Goal: Information Seeking & Learning: Learn about a topic

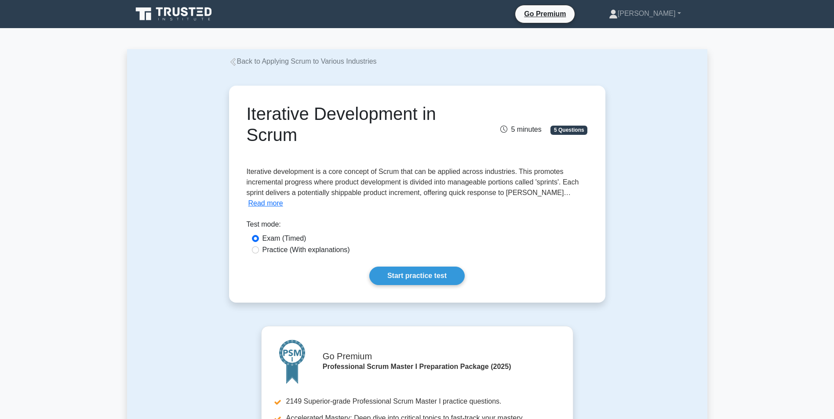
click at [258, 245] on div "Practice (With explanations)" at bounding box center [417, 250] width 331 height 11
click at [257, 245] on input "Practice (With explanations)" at bounding box center [255, 250] width 7 height 7
radio input "true"
click at [256, 245] on input "Practice (With explanations)" at bounding box center [255, 250] width 7 height 7
click at [396, 245] on link "Start practice test" at bounding box center [416, 276] width 95 height 18
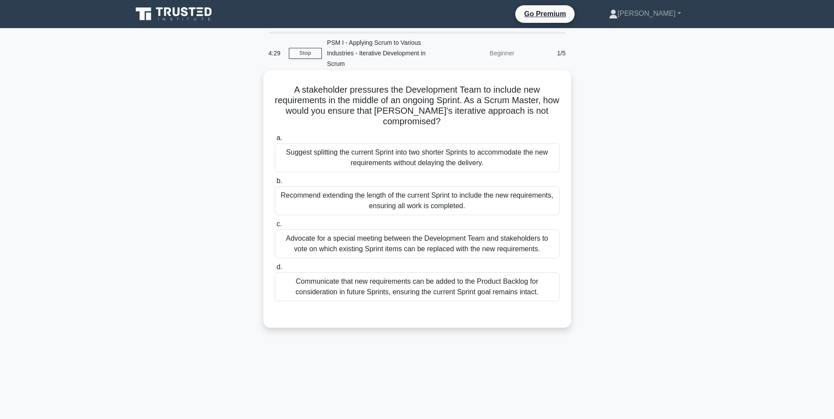
click at [375, 294] on div "Communicate that new requirements can be added to the Product Backlog for consi…" at bounding box center [417, 287] width 285 height 29
click at [275, 270] on input "d. Communicate that new requirements can be added to the Product Backlog for co…" at bounding box center [275, 268] width 0 height 6
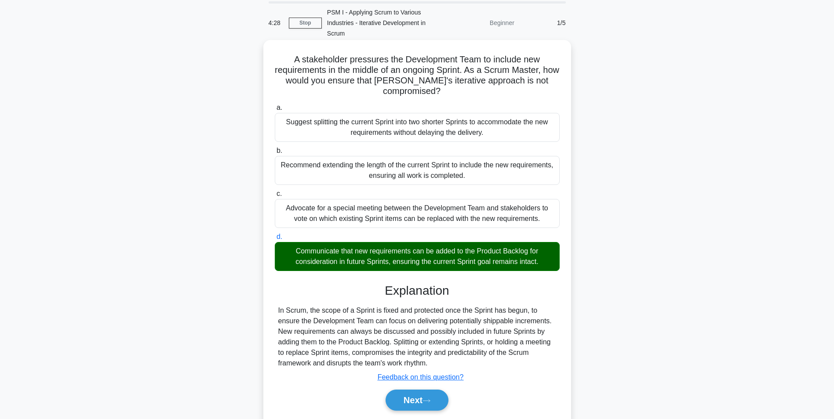
scroll to position [60, 0]
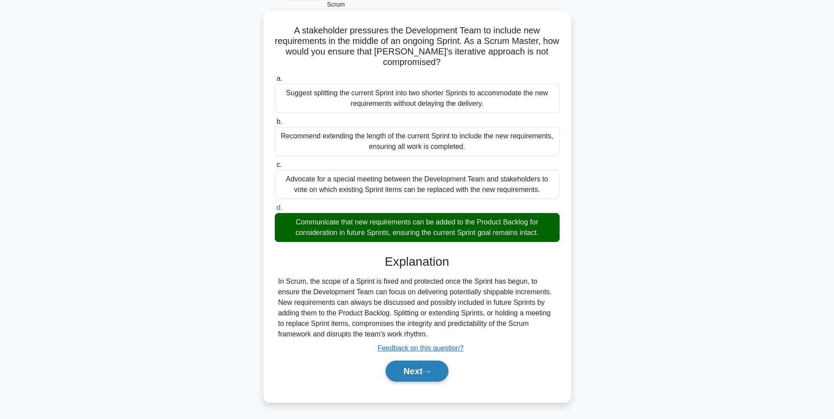
click at [415, 370] on button "Next" at bounding box center [417, 371] width 63 height 21
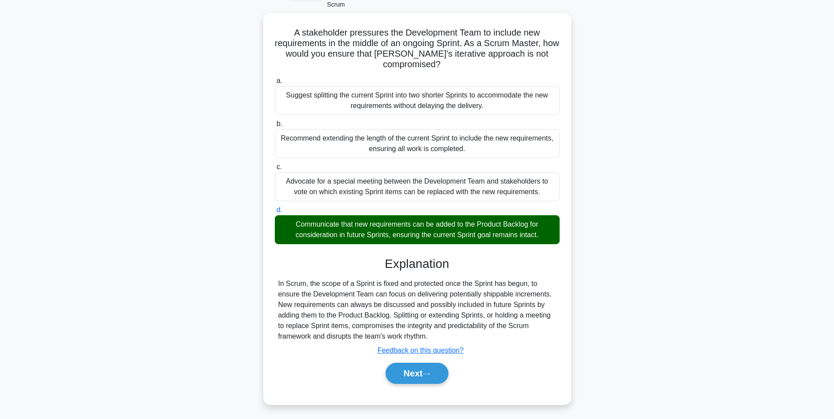
scroll to position [55, 0]
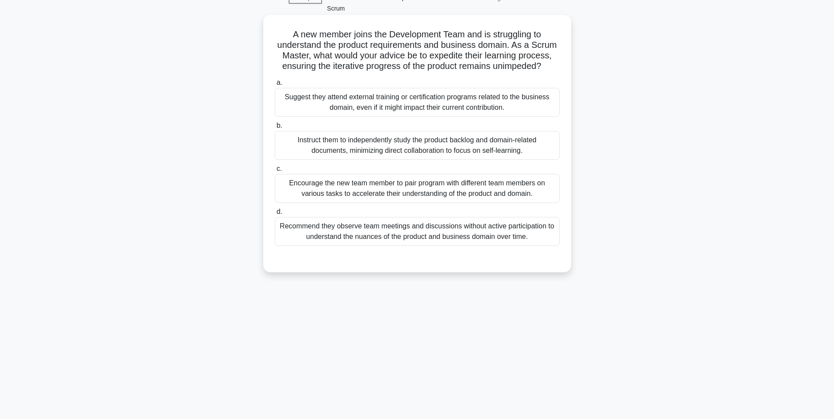
click at [319, 187] on div "Encourage the new team member to pair program with different team members on va…" at bounding box center [417, 188] width 285 height 29
click at [275, 172] on input "c. Encourage the new team member to pair program with different team members on…" at bounding box center [275, 169] width 0 height 6
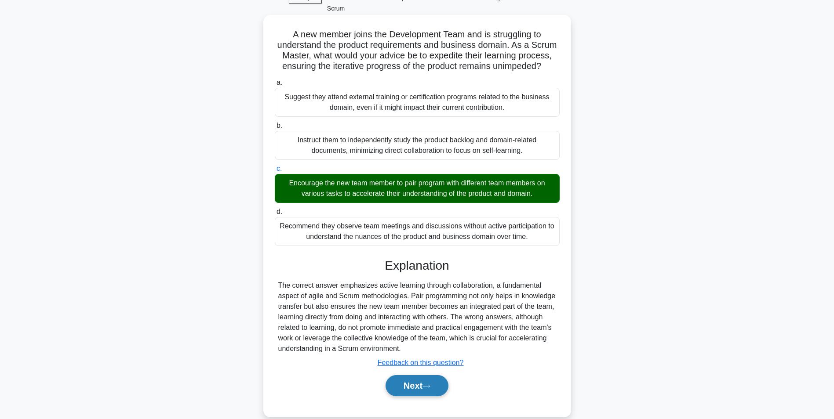
click at [408, 382] on button "Next" at bounding box center [417, 385] width 63 height 21
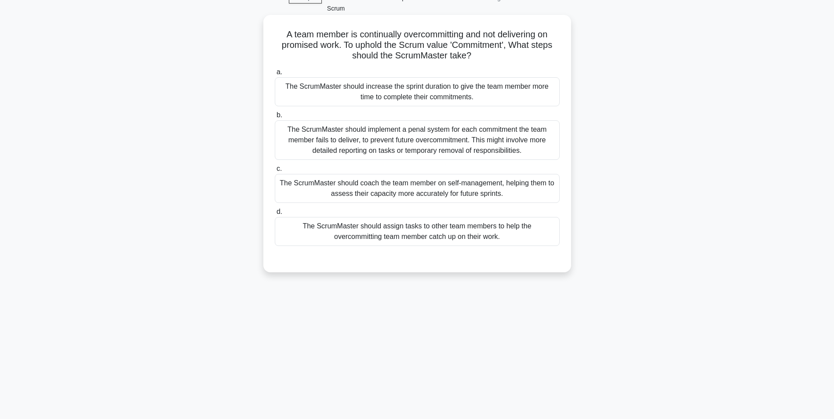
click at [410, 186] on div "The ScrumMaster should coach the team member on self-management, helping them t…" at bounding box center [417, 188] width 285 height 29
click at [275, 172] on input "c. The ScrumMaster should coach the team member on self-management, helping the…" at bounding box center [275, 169] width 0 height 6
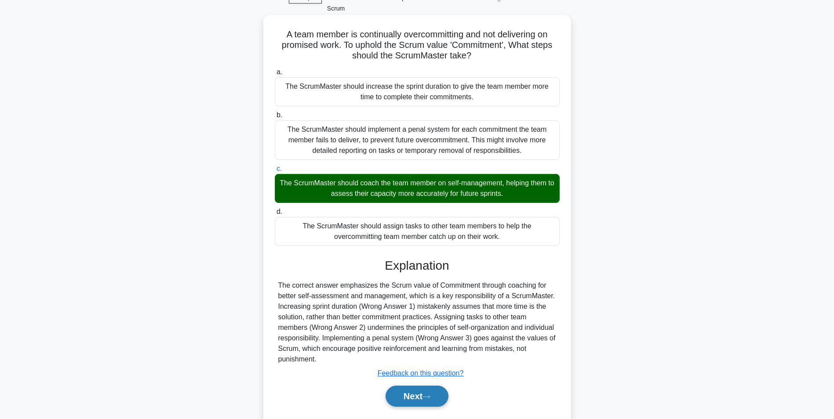
click at [409, 394] on button "Next" at bounding box center [417, 396] width 63 height 21
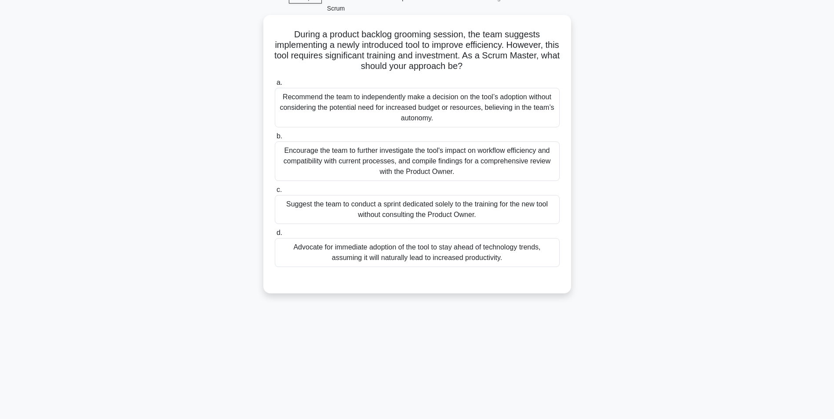
click at [410, 161] on div "Encourage the team to further investigate the tool's impact on workflow efficie…" at bounding box center [417, 162] width 285 height 40
click at [275, 139] on input "b. Encourage the team to further investigate the tool's impact on workflow effi…" at bounding box center [275, 137] width 0 height 6
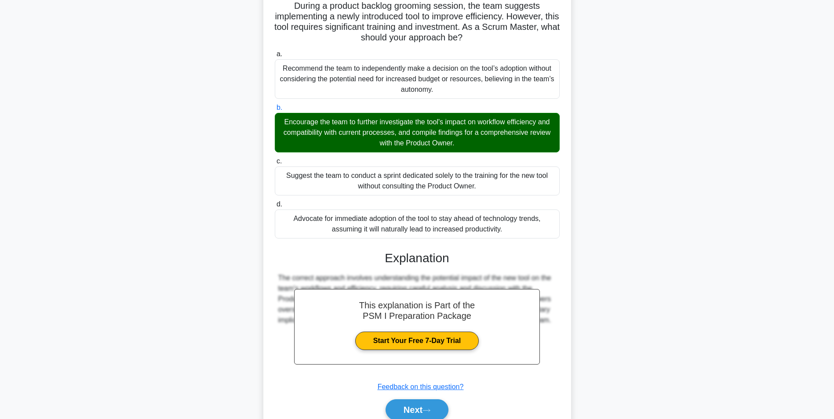
scroll to position [123, 0]
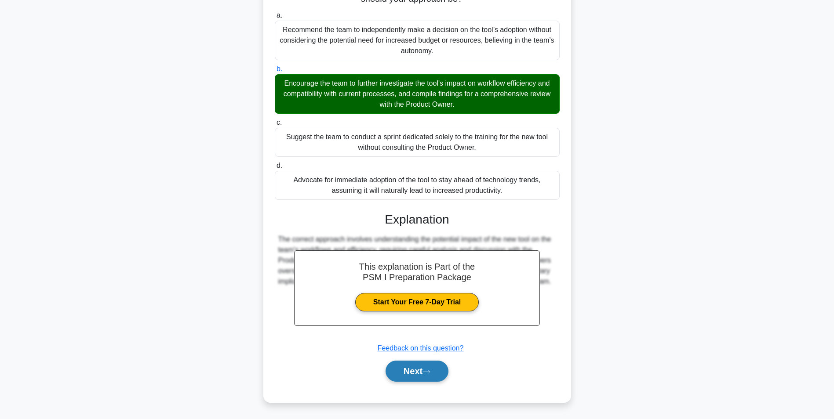
click at [415, 373] on button "Next" at bounding box center [417, 371] width 63 height 21
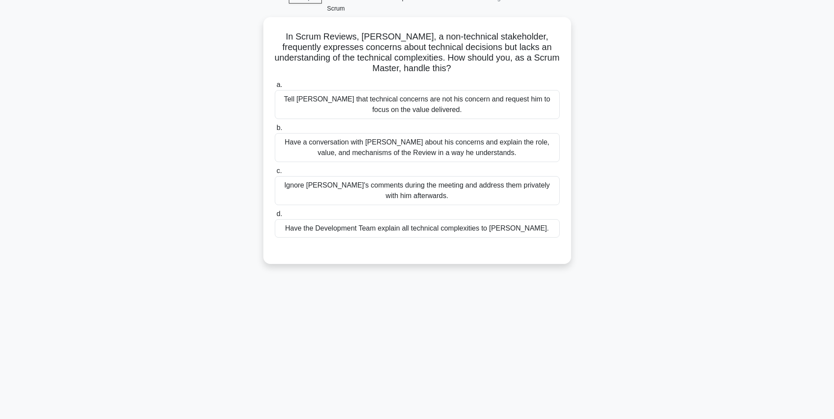
scroll to position [55, 0]
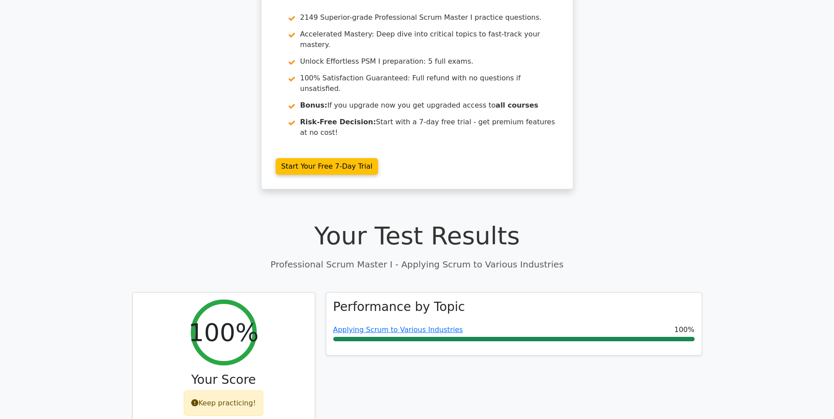
scroll to position [172, 0]
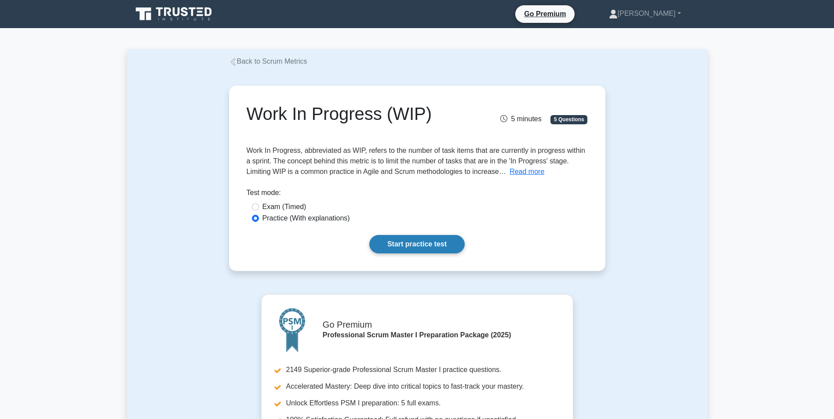
click at [419, 241] on link "Start practice test" at bounding box center [416, 244] width 95 height 18
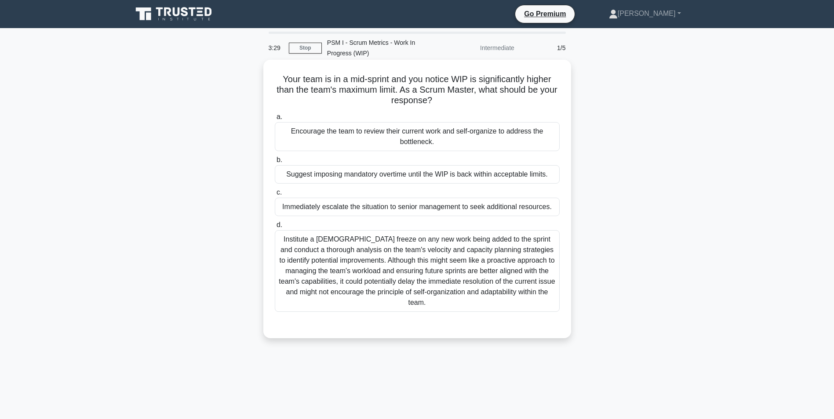
click at [361, 135] on div "Encourage the team to review their current work and self-organize to address th…" at bounding box center [417, 136] width 285 height 29
click at [275, 120] on input "a. Encourage the team to review their current work and self-organize to address…" at bounding box center [275, 117] width 0 height 6
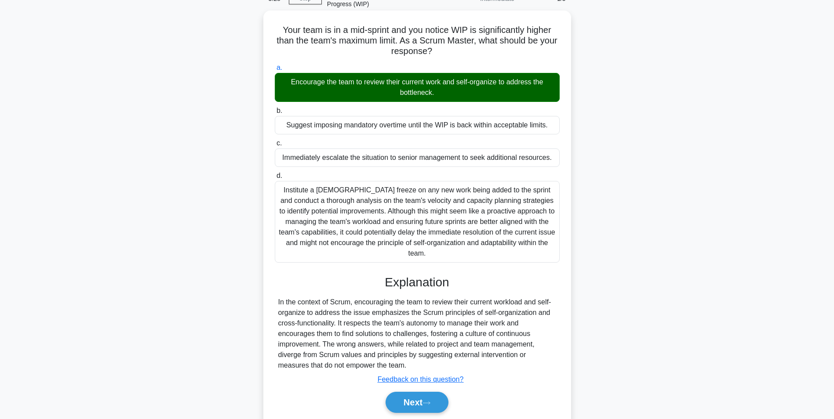
scroll to position [81, 0]
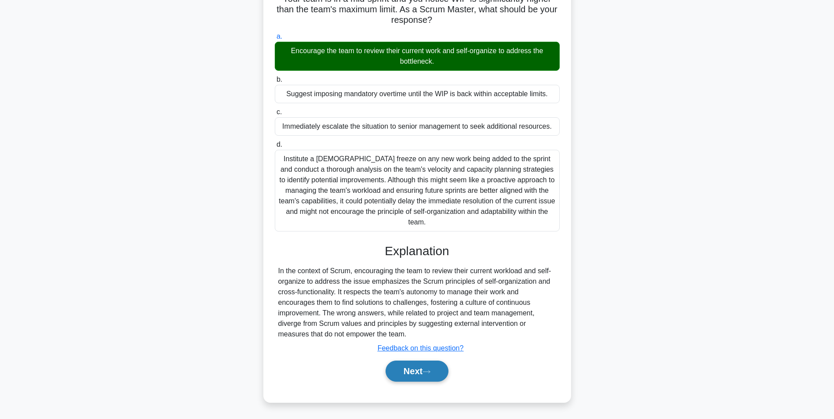
click at [405, 370] on button "Next" at bounding box center [417, 371] width 63 height 21
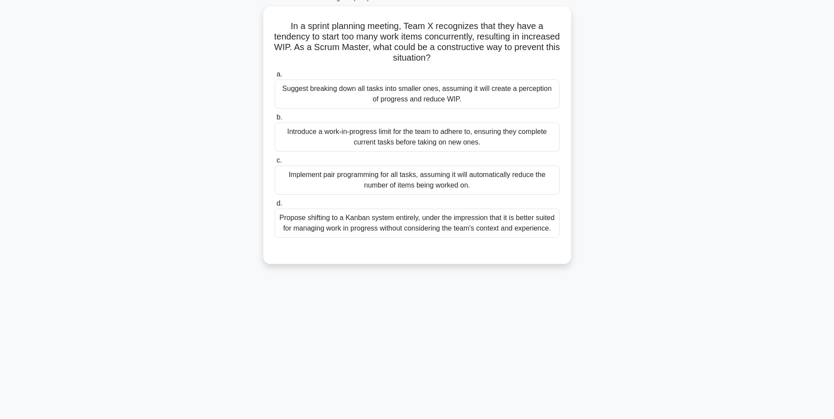
scroll to position [55, 0]
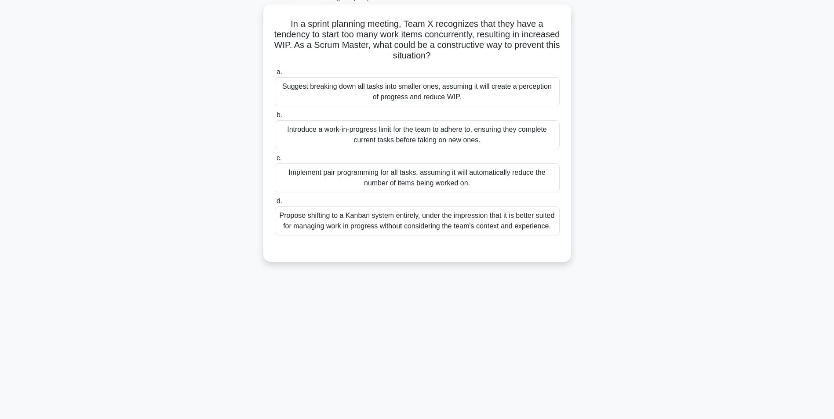
click at [442, 132] on div "Introduce a work-in-progress limit for the team to adhere to, ensuring they com…" at bounding box center [417, 134] width 285 height 29
click at [275, 118] on input "b. Introduce a work-in-progress limit for the team to adhere to, ensuring they …" at bounding box center [275, 116] width 0 height 6
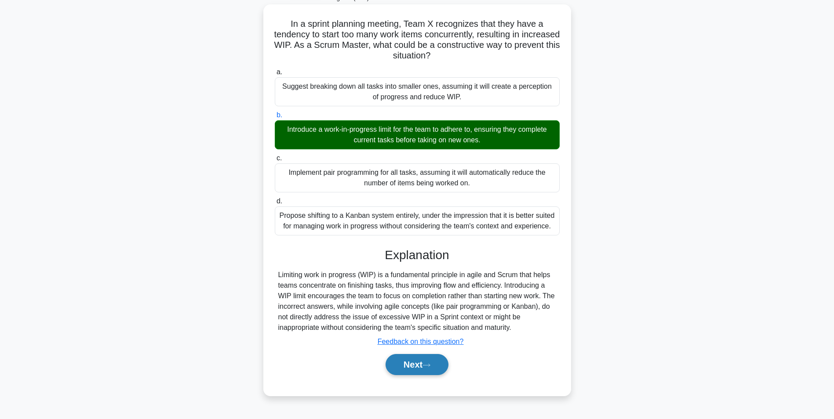
click at [410, 363] on button "Next" at bounding box center [417, 364] width 63 height 21
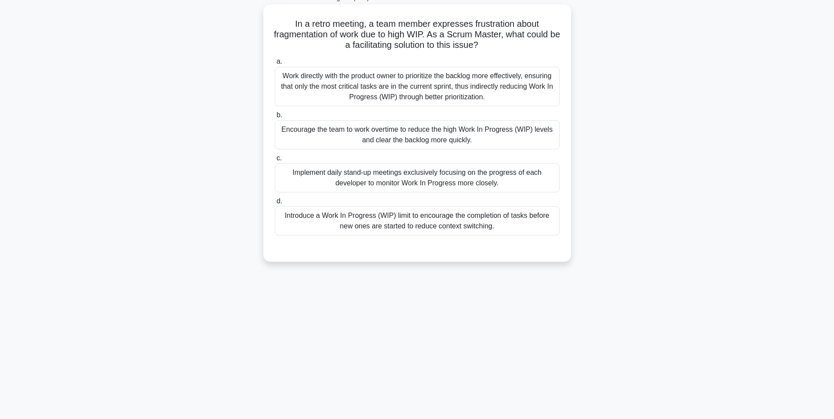
click at [337, 218] on div "Introduce a Work In Progress (WIP) limit to encourage the completion of tasks b…" at bounding box center [417, 221] width 285 height 29
click at [275, 204] on input "d. Introduce a Work In Progress (WIP) limit to encourage the completion of task…" at bounding box center [275, 202] width 0 height 6
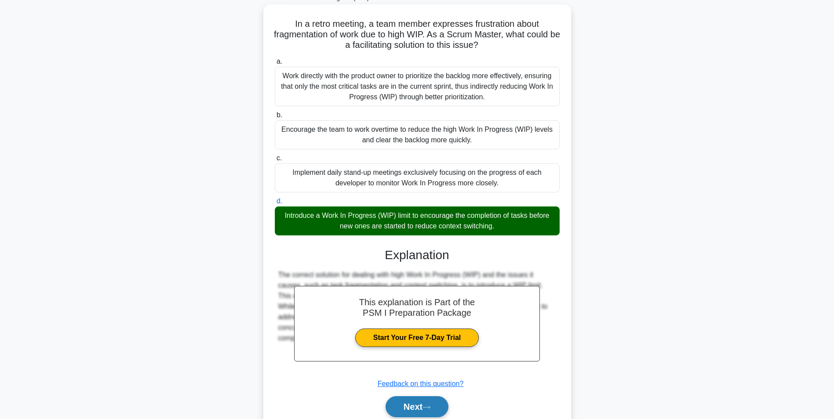
click at [408, 404] on button "Next" at bounding box center [417, 407] width 63 height 21
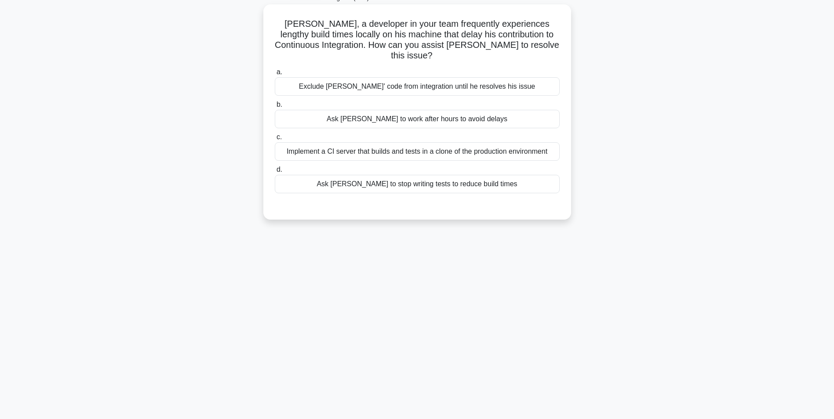
click at [376, 143] on div "Implement a CI server that builds and tests in a clone of the production enviro…" at bounding box center [417, 151] width 285 height 18
click at [275, 140] on input "c. Implement a CI server that builds and tests in a clone of the production env…" at bounding box center [275, 138] width 0 height 6
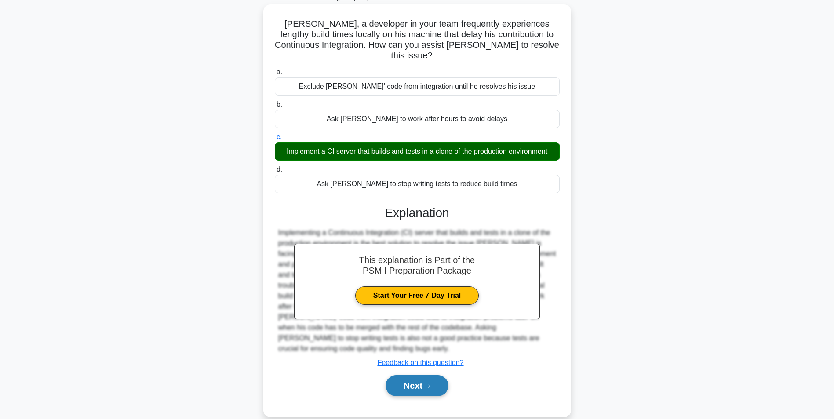
click at [406, 375] on button "Next" at bounding box center [417, 385] width 63 height 21
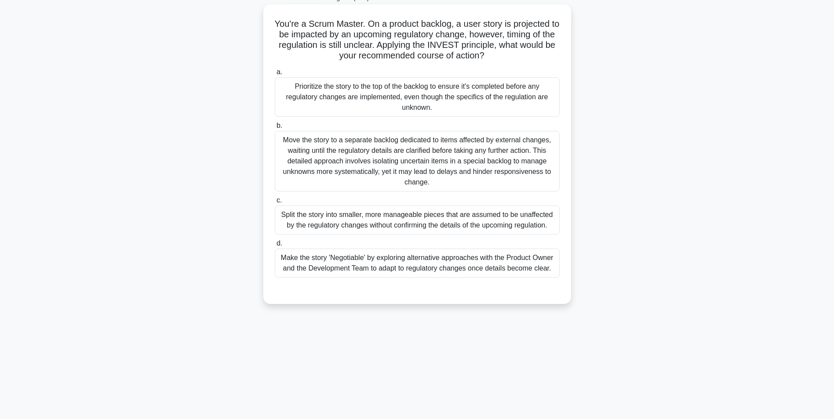
click at [431, 219] on div "Split the story into smaller, more manageable pieces that are assumed to be una…" at bounding box center [417, 220] width 285 height 29
click at [275, 204] on input "c. Split the story into smaller, more manageable pieces that are assumed to be …" at bounding box center [275, 201] width 0 height 6
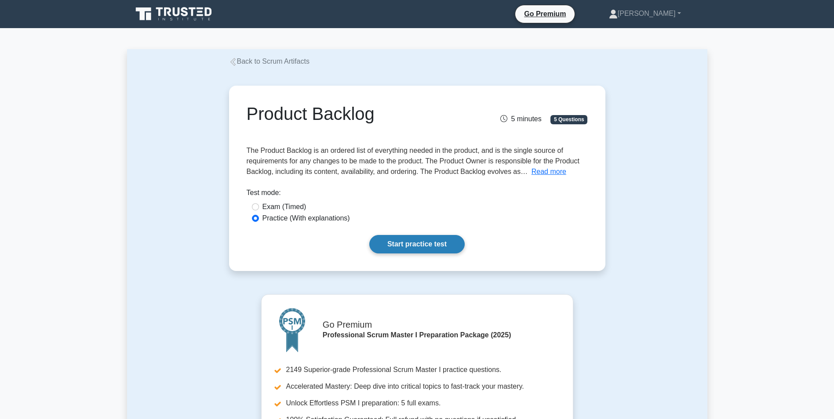
click at [412, 244] on link "Start practice test" at bounding box center [416, 244] width 95 height 18
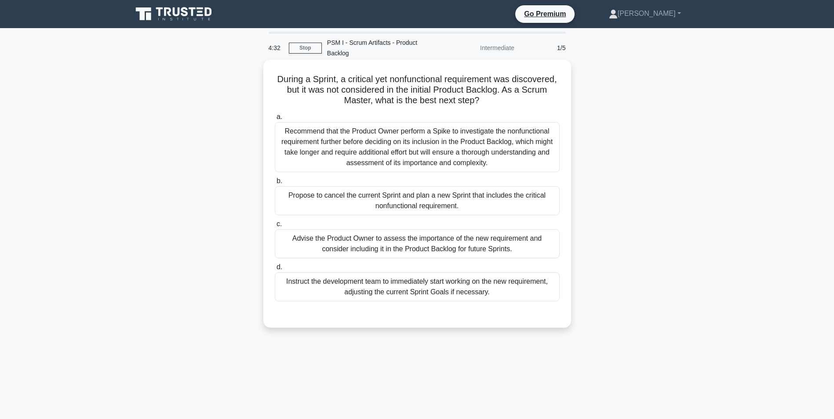
click at [385, 246] on div "Advise the Product Owner to assess the importance of the new requirement and co…" at bounding box center [417, 243] width 285 height 29
click at [275, 227] on input "c. Advise the Product Owner to assess the importance of the new requirement and…" at bounding box center [275, 225] width 0 height 6
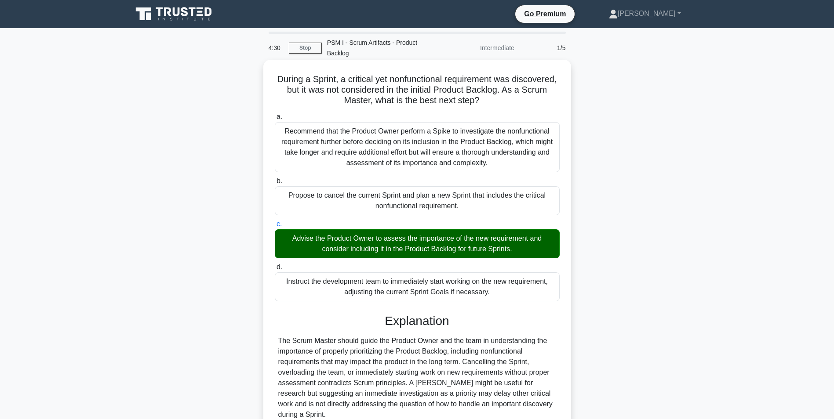
scroll to position [81, 0]
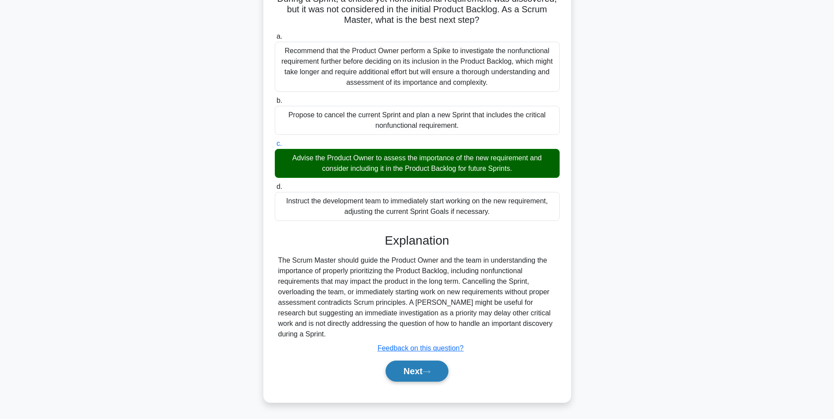
click at [414, 367] on button "Next" at bounding box center [417, 371] width 63 height 21
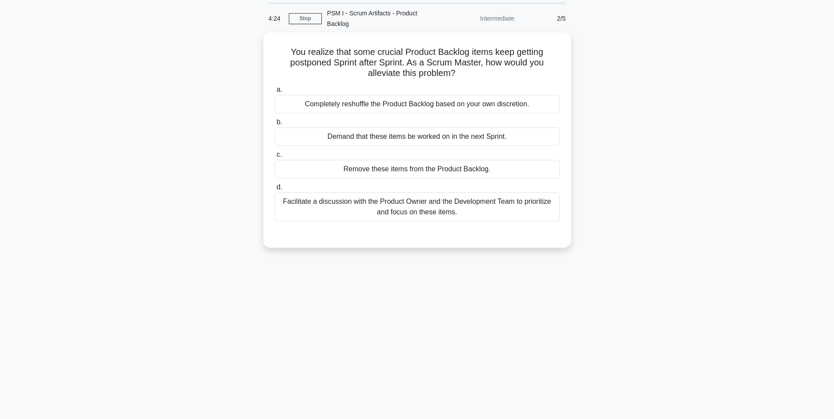
scroll to position [0, 0]
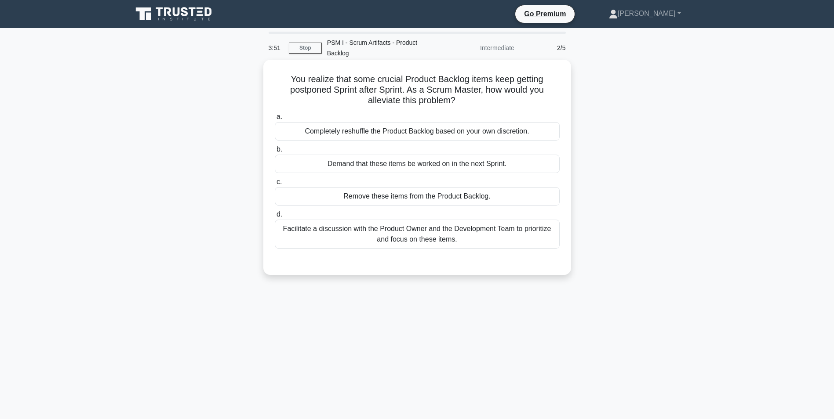
click at [409, 230] on div "Facilitate a discussion with the Product Owner and the Development Team to prio…" at bounding box center [417, 234] width 285 height 29
click at [275, 218] on input "d. Facilitate a discussion with the Product Owner and the Development Team to p…" at bounding box center [275, 215] width 0 height 6
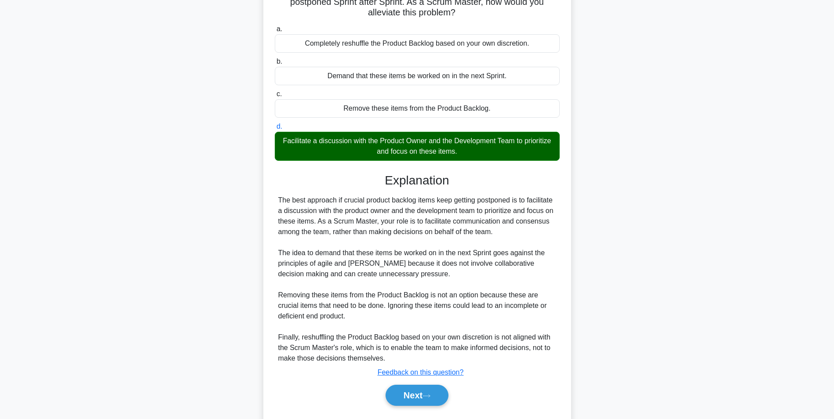
scroll to position [113, 0]
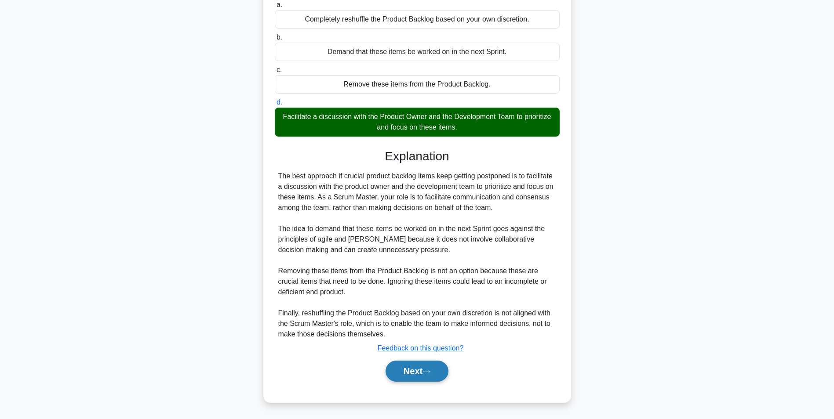
click at [409, 369] on button "Next" at bounding box center [417, 371] width 63 height 21
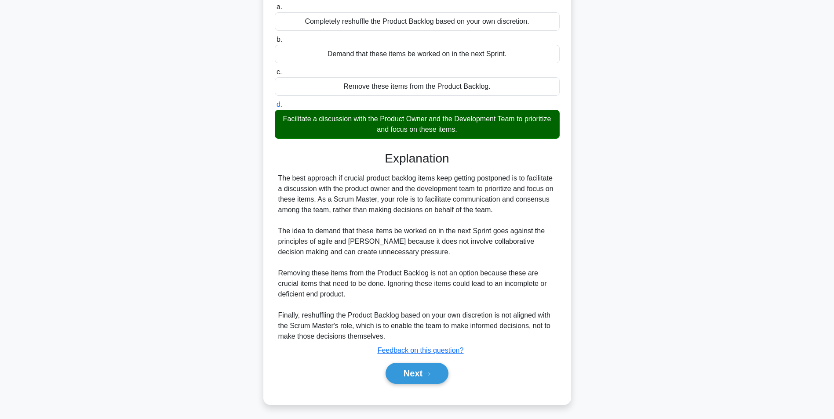
scroll to position [55, 0]
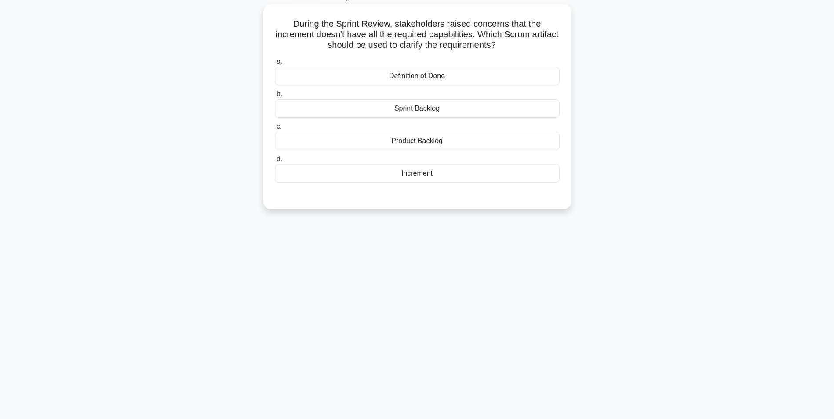
click at [427, 139] on div "Product Backlog" at bounding box center [417, 141] width 285 height 18
click at [275, 130] on input "c. Product Backlog" at bounding box center [275, 127] width 0 height 6
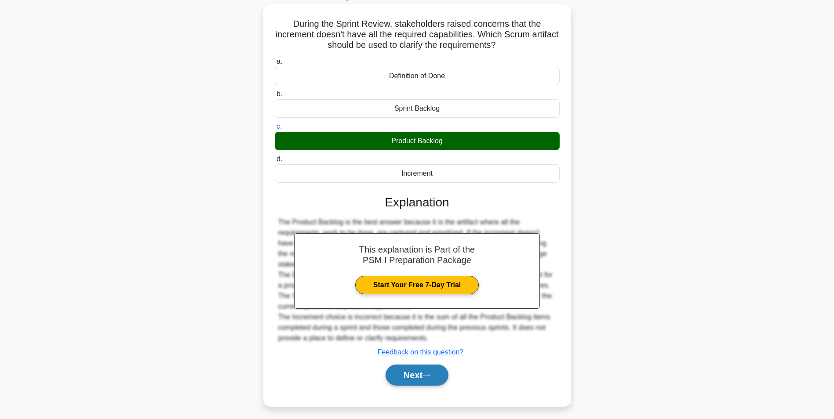
click at [401, 371] on button "Next" at bounding box center [417, 375] width 63 height 21
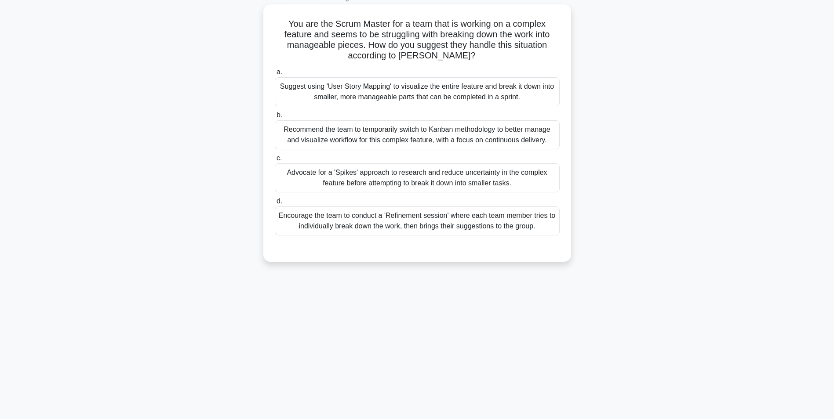
click at [367, 177] on div "Advocate for a 'Spikes' approach to research and reduce uncertainty in the comp…" at bounding box center [417, 178] width 285 height 29
click at [275, 161] on input "c. Advocate for a 'Spikes' approach to research and reduce uncertainty in the c…" at bounding box center [275, 159] width 0 height 6
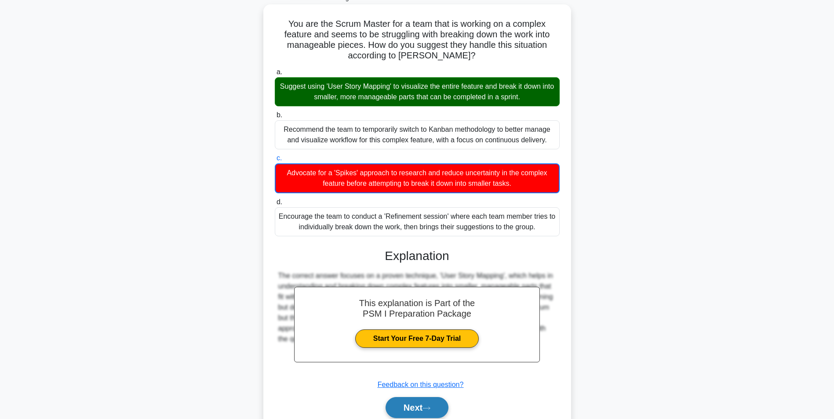
click at [412, 404] on button "Next" at bounding box center [417, 407] width 63 height 21
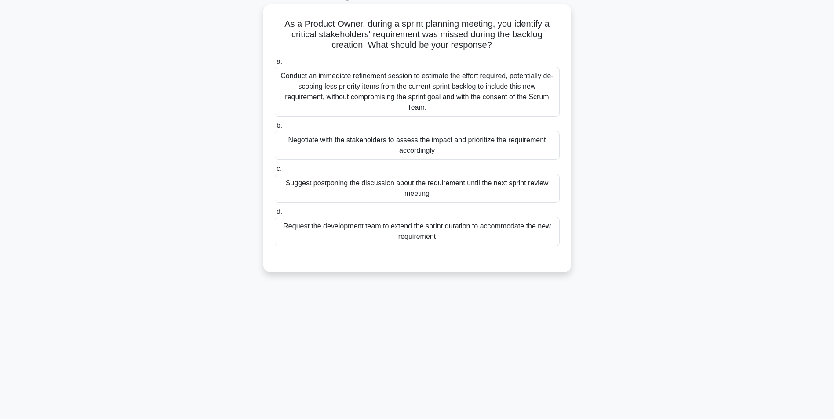
click at [378, 82] on div "Conduct an immediate refinement session to estimate the effort required, potent…" at bounding box center [417, 92] width 285 height 50
click at [275, 65] on input "a. Conduct an immediate refinement session to estimate the effort required, pot…" at bounding box center [275, 62] width 0 height 6
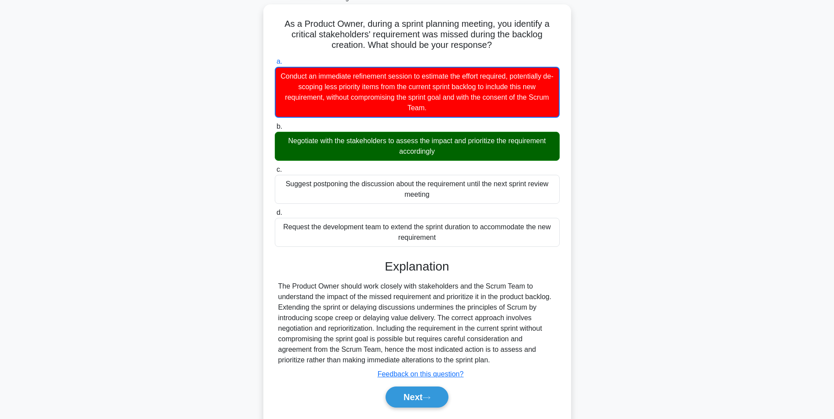
drag, startPoint x: 403, startPoint y: 306, endPoint x: 422, endPoint y: 331, distance: 31.0
click at [422, 331] on div "a. Conduct an immediate refinement session to estimate the effort required, pot…" at bounding box center [417, 237] width 287 height 364
click at [408, 392] on button "Next" at bounding box center [417, 397] width 63 height 21
click at [401, 397] on button "Next" at bounding box center [417, 397] width 63 height 21
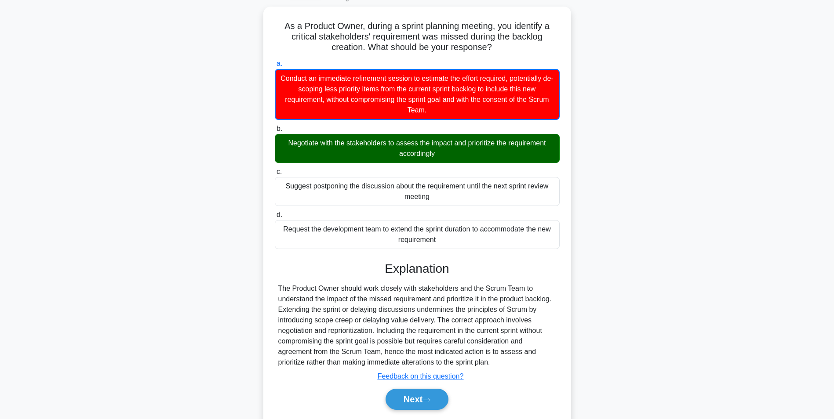
click at [709, 256] on main "0:24 Stop PSM I - Scrum Artifacts - Product Backlog Intermediate 5/5 As a Produ…" at bounding box center [417, 209] width 834 height 472
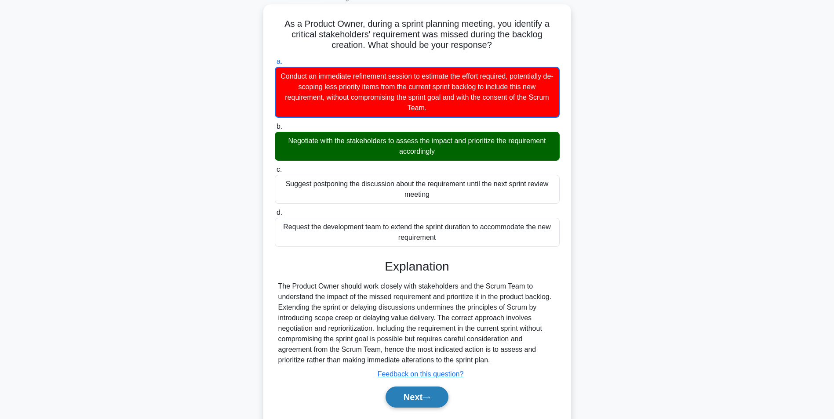
click at [414, 394] on button "Next" at bounding box center [417, 397] width 63 height 21
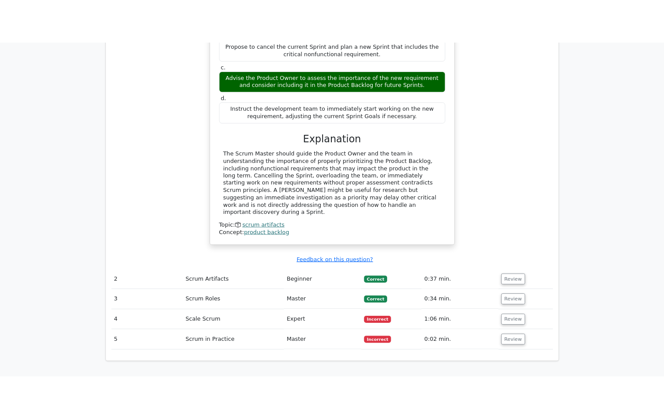
scroll to position [923, 0]
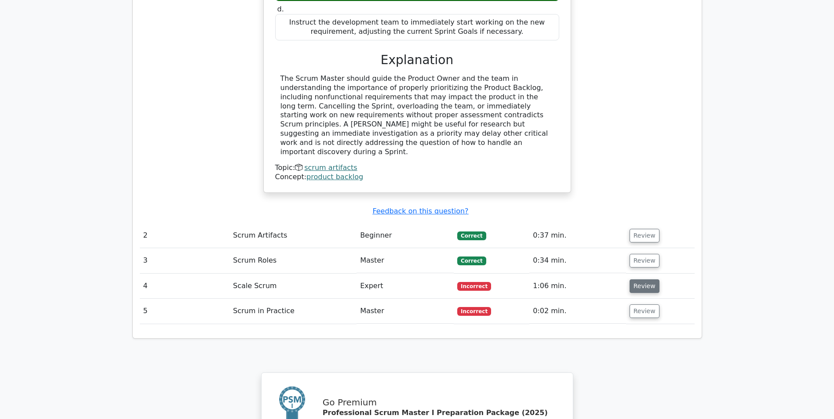
click at [649, 280] on button "Review" at bounding box center [645, 287] width 30 height 14
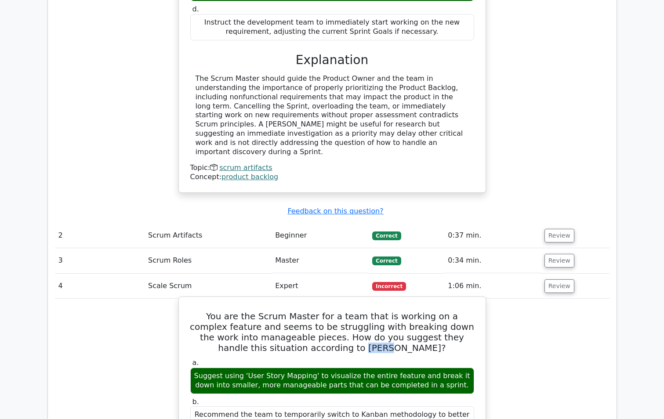
drag, startPoint x: 346, startPoint y: 300, endPoint x: 371, endPoint y: 301, distance: 24.7
click at [371, 311] on h5 "You are the Scrum Master for a team that is working on a complex feature and se…" at bounding box center [332, 332] width 286 height 42
copy h5 "SAFe?"
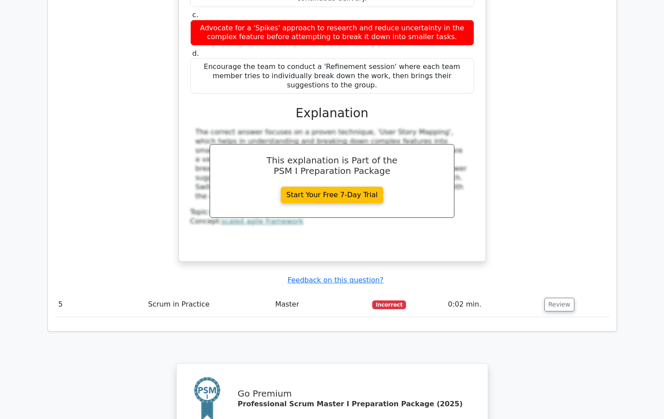
scroll to position [1539, 0]
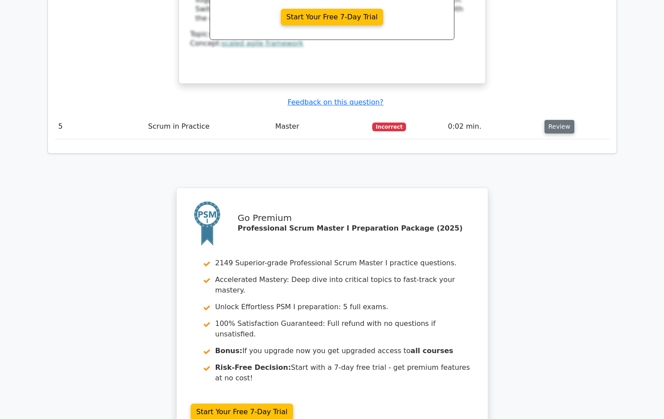
click at [562, 120] on button "Review" at bounding box center [560, 127] width 30 height 14
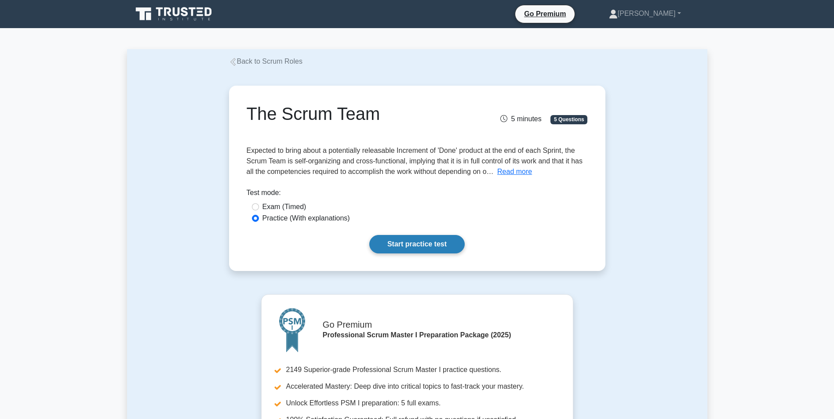
click at [426, 239] on link "Start practice test" at bounding box center [416, 244] width 95 height 18
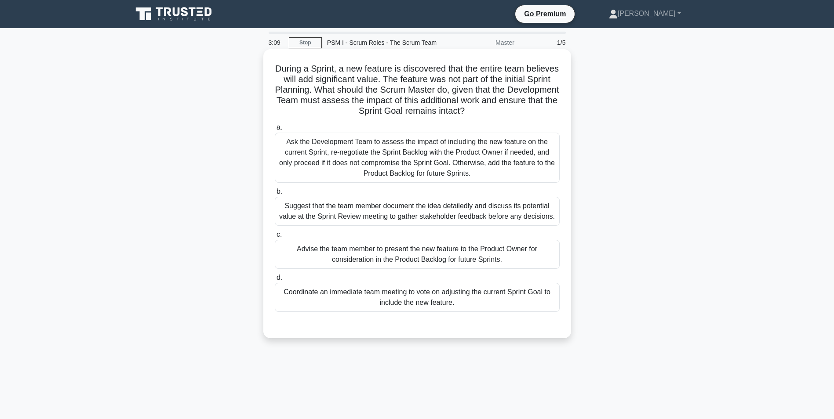
click at [357, 256] on div "Advise the team member to present the new feature to the Product Owner for cons…" at bounding box center [417, 254] width 285 height 29
drag, startPoint x: 357, startPoint y: 256, endPoint x: 404, endPoint y: 259, distance: 47.6
click at [404, 259] on div "Advise the team member to present the new feature to the Product Owner for cons…" at bounding box center [417, 254] width 285 height 29
click at [275, 238] on input "c. Advise the team member to present the new feature to the Product Owner for c…" at bounding box center [275, 235] width 0 height 6
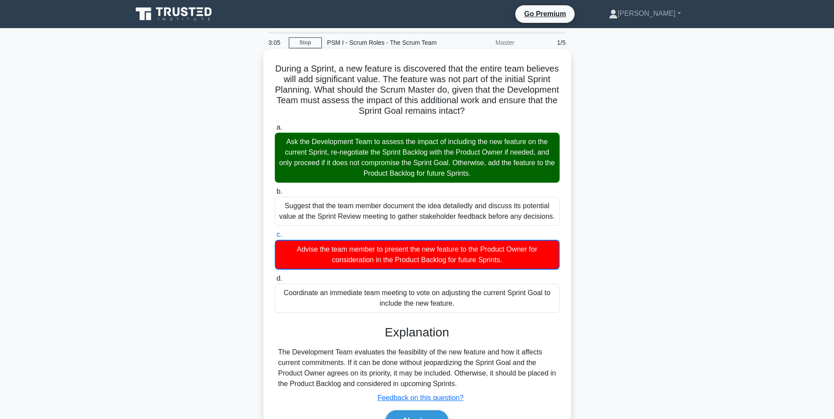
scroll to position [55, 0]
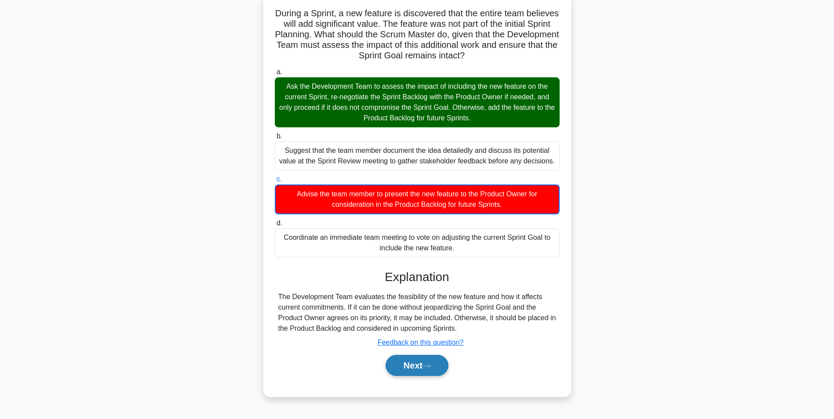
click at [416, 366] on button "Next" at bounding box center [417, 365] width 63 height 21
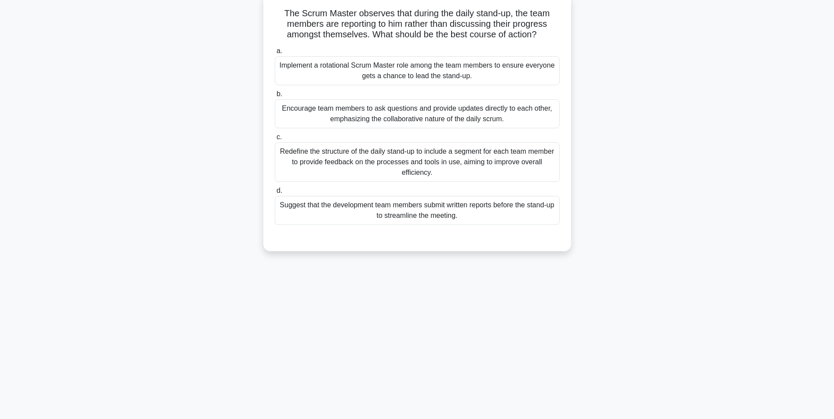
click at [363, 121] on div "Encourage team members to ask questions and provide updates directly to each ot…" at bounding box center [417, 113] width 285 height 29
click at [275, 97] on input "b. Encourage team members to ask questions and provide updates directly to each…" at bounding box center [275, 94] width 0 height 6
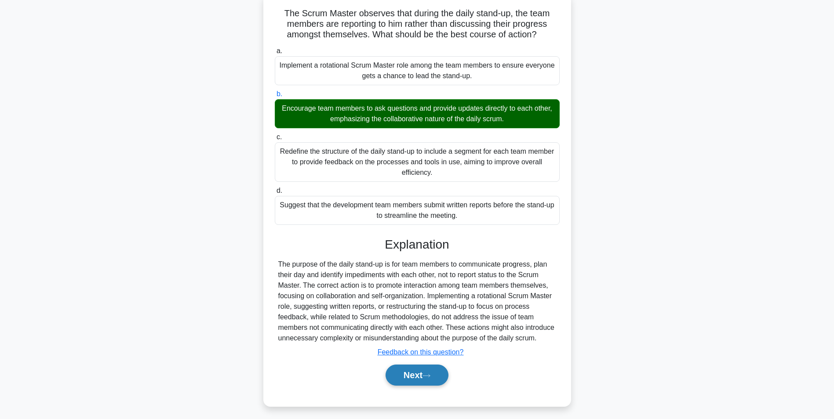
click at [406, 373] on button "Next" at bounding box center [417, 375] width 63 height 21
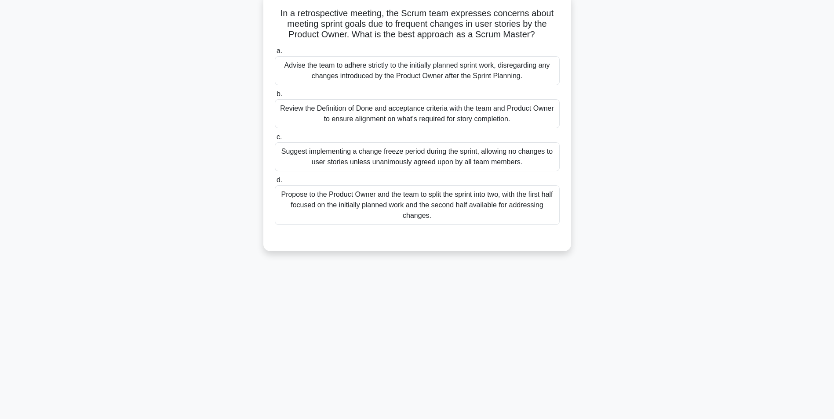
click at [405, 114] on div "Review the Definition of Done and acceptance criteria with the team and Product…" at bounding box center [417, 113] width 285 height 29
click at [275, 97] on input "b. Review the Definition of Done and acceptance criteria with the team and Prod…" at bounding box center [275, 94] width 0 height 6
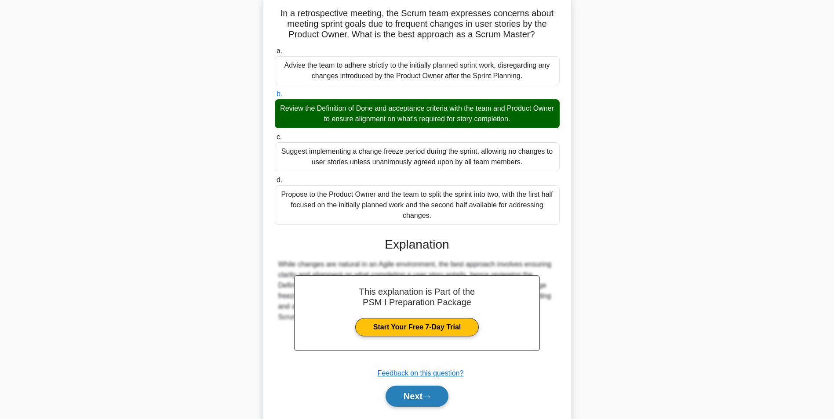
click at [408, 396] on button "Next" at bounding box center [417, 396] width 63 height 21
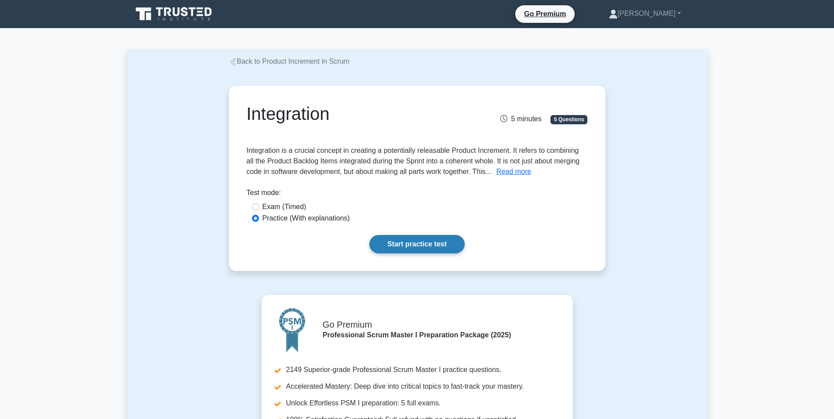
click at [419, 236] on link "Start practice test" at bounding box center [416, 244] width 95 height 18
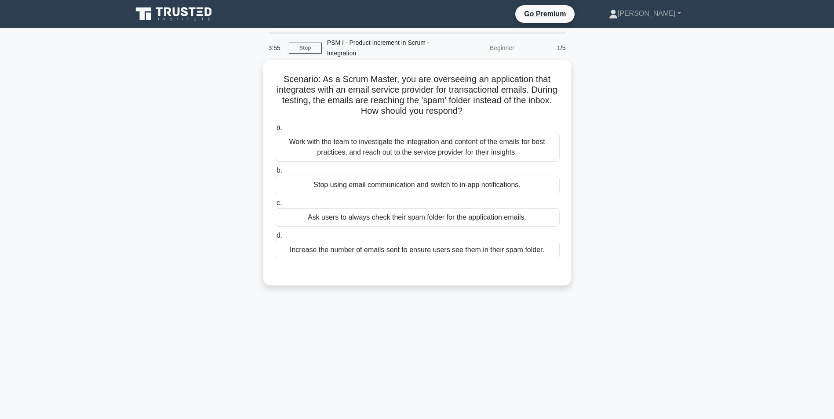
click at [368, 219] on div "Ask users to always check their spam folder for the application emails." at bounding box center [417, 217] width 285 height 18
click at [275, 206] on input "c. Ask users to always check their spam folder for the application emails." at bounding box center [275, 203] width 0 height 6
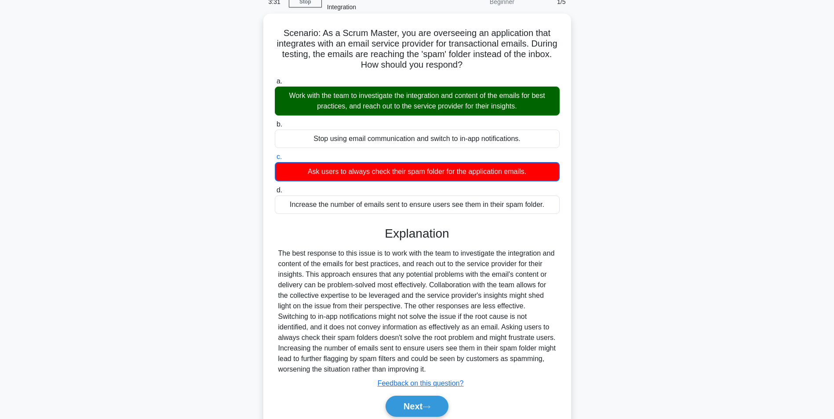
scroll to position [82, 0]
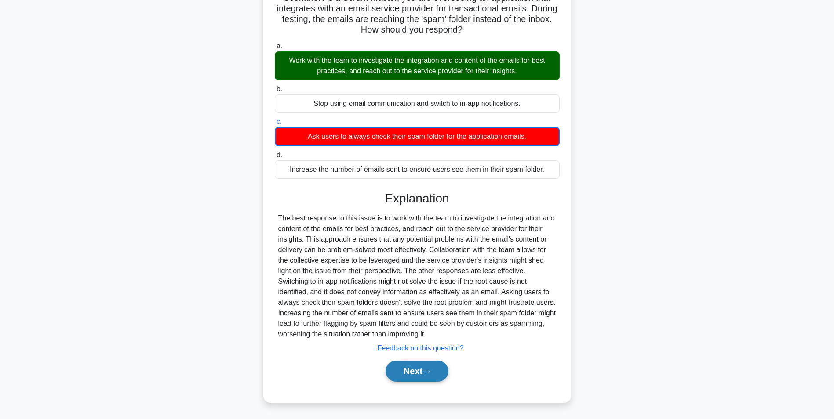
click at [412, 371] on button "Next" at bounding box center [417, 371] width 63 height 21
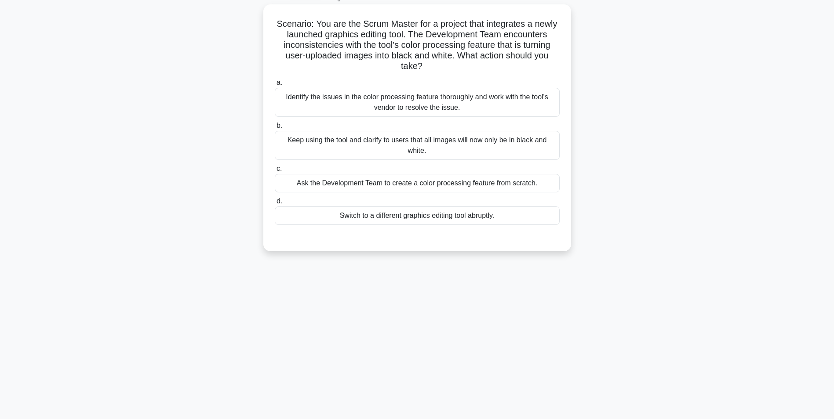
scroll to position [55, 0]
click at [353, 102] on div "Identify the issues in the color processing feature thoroughly and work with th…" at bounding box center [417, 102] width 285 height 29
click at [275, 86] on input "a. Identify the issues in the color processing feature thoroughly and work with…" at bounding box center [275, 83] width 0 height 6
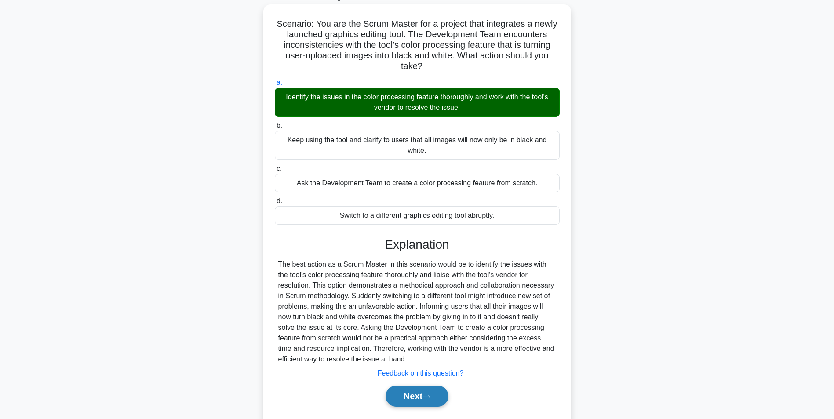
click at [408, 394] on button "Next" at bounding box center [417, 396] width 63 height 21
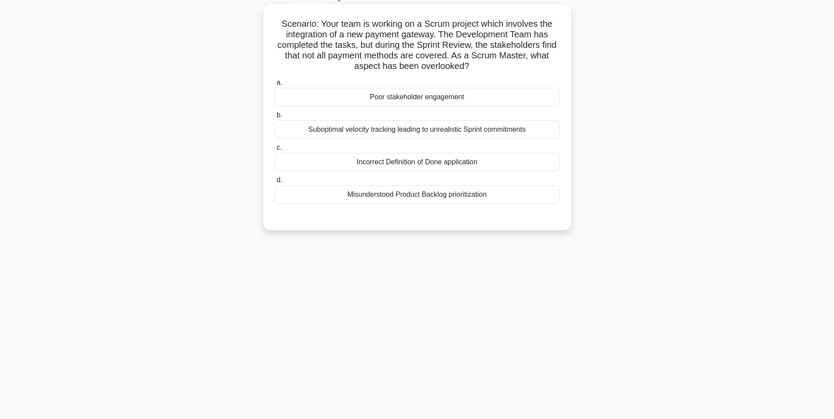
click at [377, 166] on div "Incorrect Definition of Done application" at bounding box center [417, 162] width 285 height 18
click at [275, 151] on input "c. Incorrect Definition of Done application" at bounding box center [275, 148] width 0 height 6
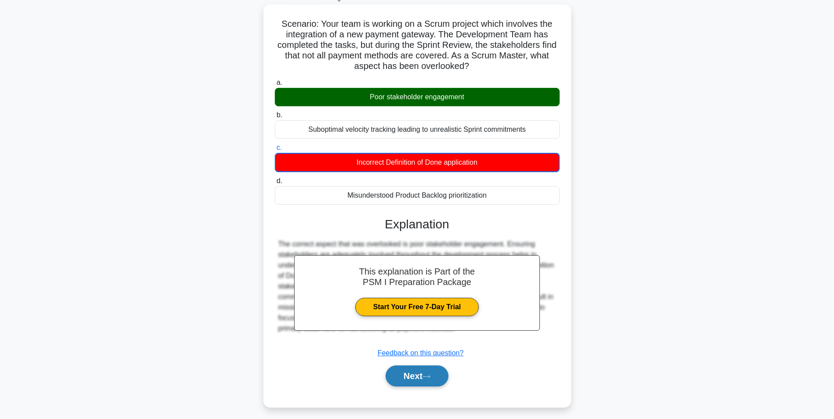
click at [406, 376] on button "Next" at bounding box center [417, 376] width 63 height 21
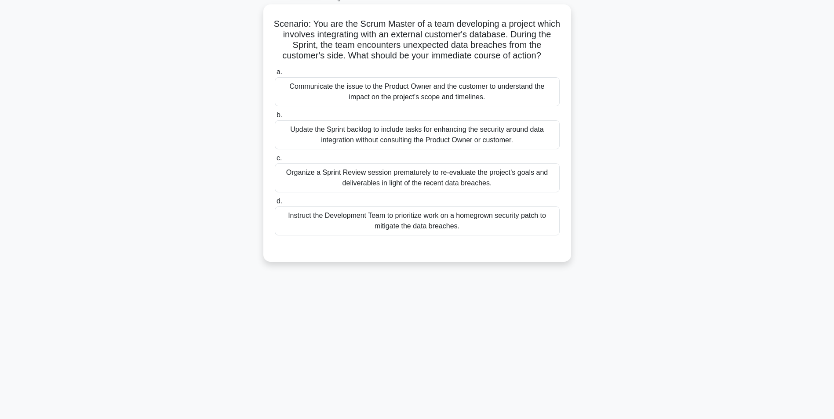
click at [413, 100] on div "Communicate the issue to the Product Owner and the customer to understand the i…" at bounding box center [417, 91] width 285 height 29
click at [275, 75] on input "a. Communicate the issue to the Product Owner and the customer to understand th…" at bounding box center [275, 72] width 0 height 6
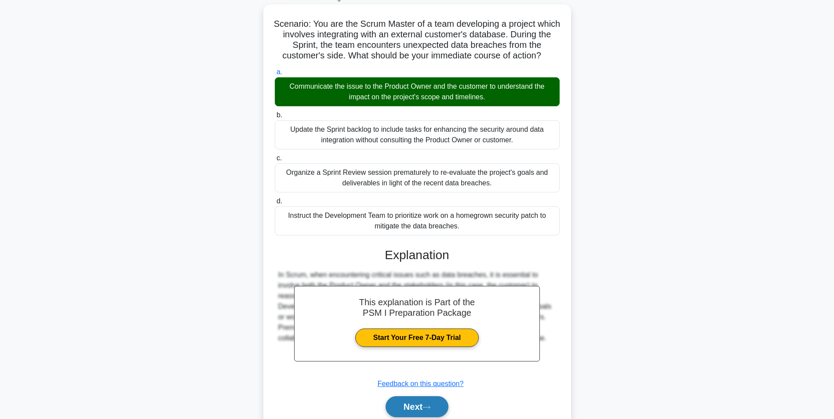
click at [412, 408] on button "Next" at bounding box center [417, 407] width 63 height 21
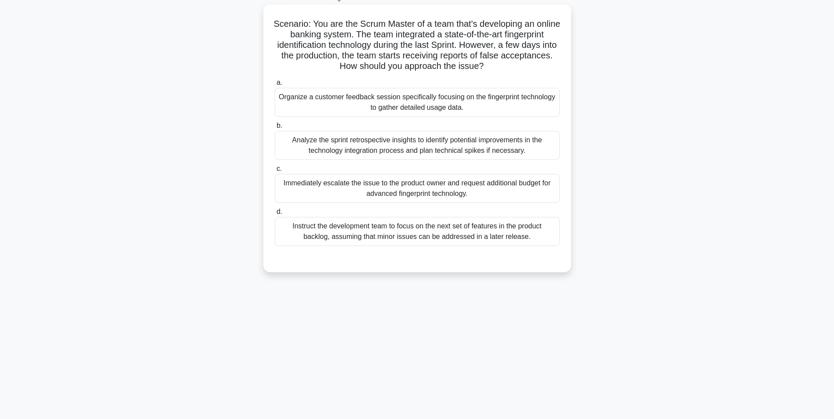
click at [396, 143] on div "Analyze the sprint retrospective insights to identify potential improvements in…" at bounding box center [417, 145] width 285 height 29
click at [275, 129] on input "b. Analyze the sprint retrospective insights to identify potential improvements…" at bounding box center [275, 126] width 0 height 6
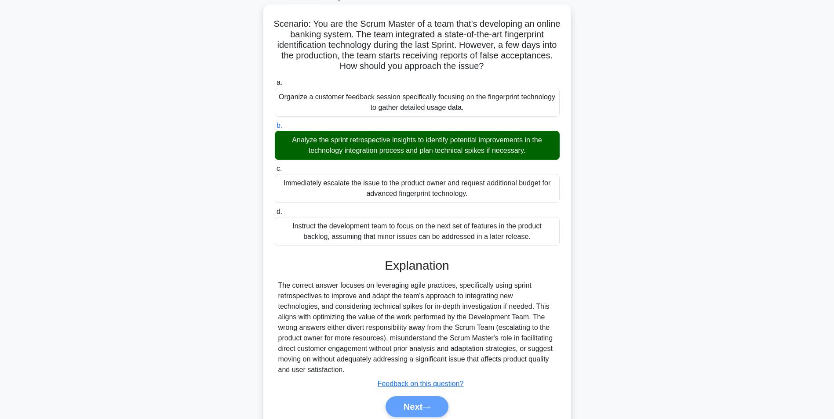
click at [404, 412] on div "Next" at bounding box center [417, 407] width 288 height 21
